Goal: Information Seeking & Learning: Learn about a topic

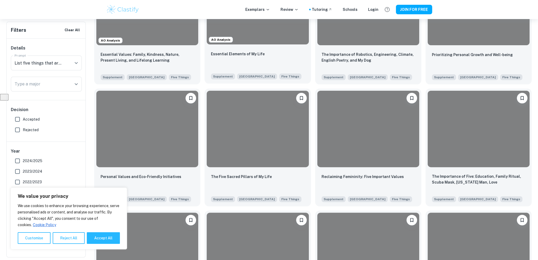
scroll to position [79, 0]
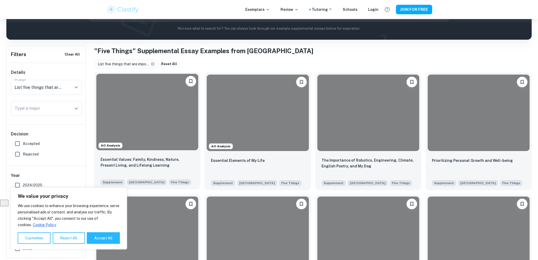
click at [154, 123] on div at bounding box center [147, 112] width 102 height 77
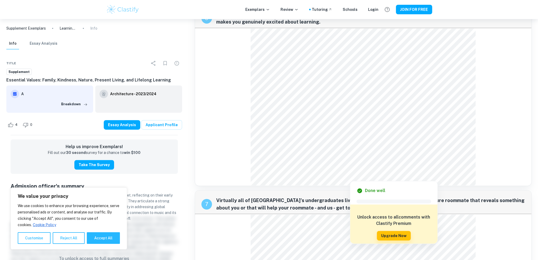
scroll to position [556, 0]
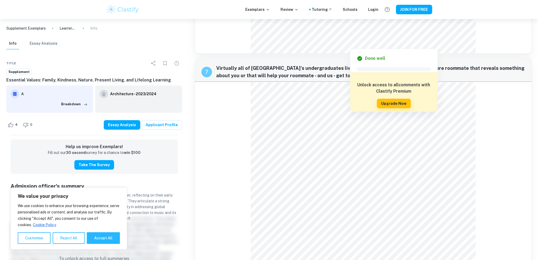
click at [511, 88] on div "7 Virtually all of Stanford's undergraduates live on campus. Write a note to yo…" at bounding box center [363, 161] width 337 height 206
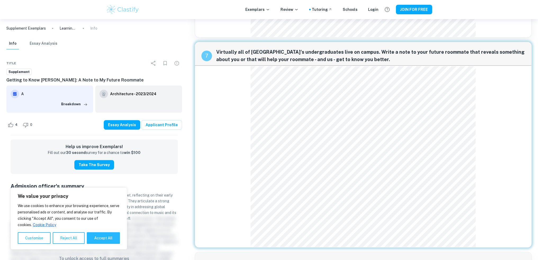
scroll to position [652, 0]
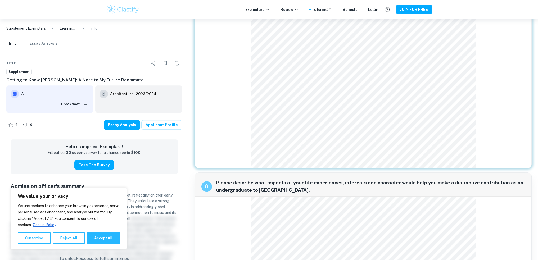
scroll to position [79, 0]
